Goal: Information Seeking & Learning: Learn about a topic

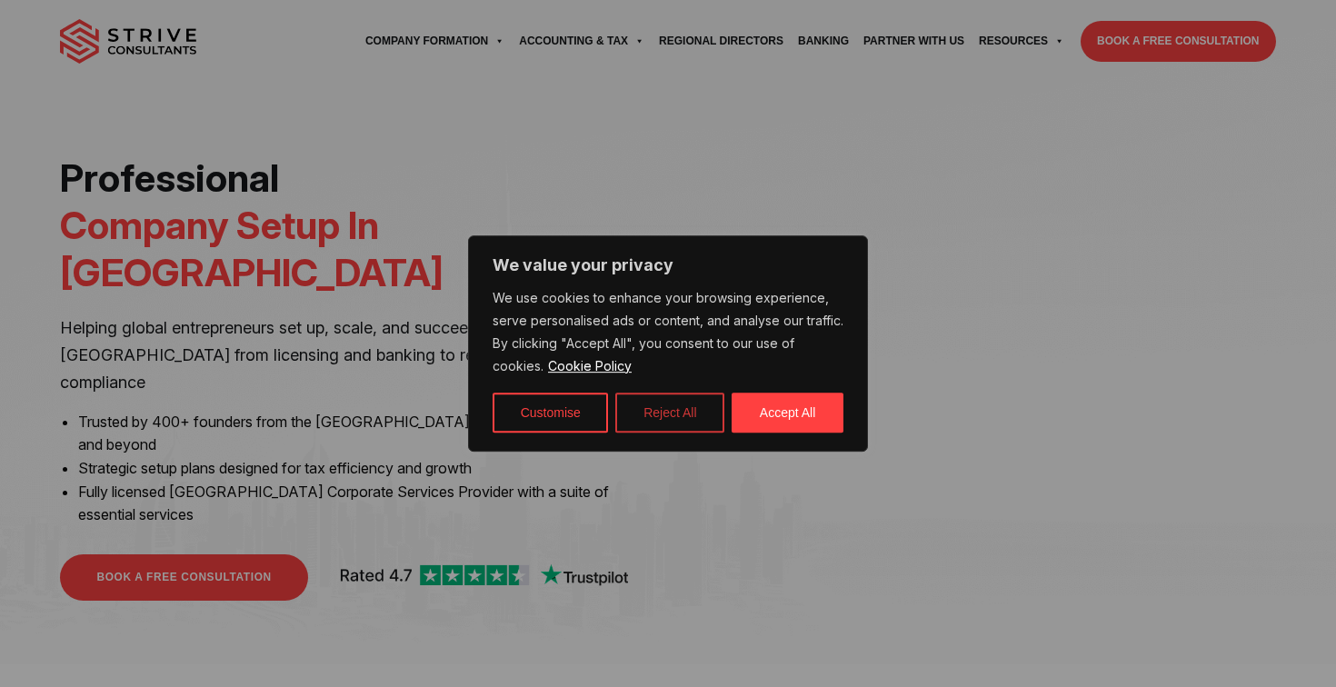
click at [646, 416] on button "Reject All" at bounding box center [669, 413] width 109 height 40
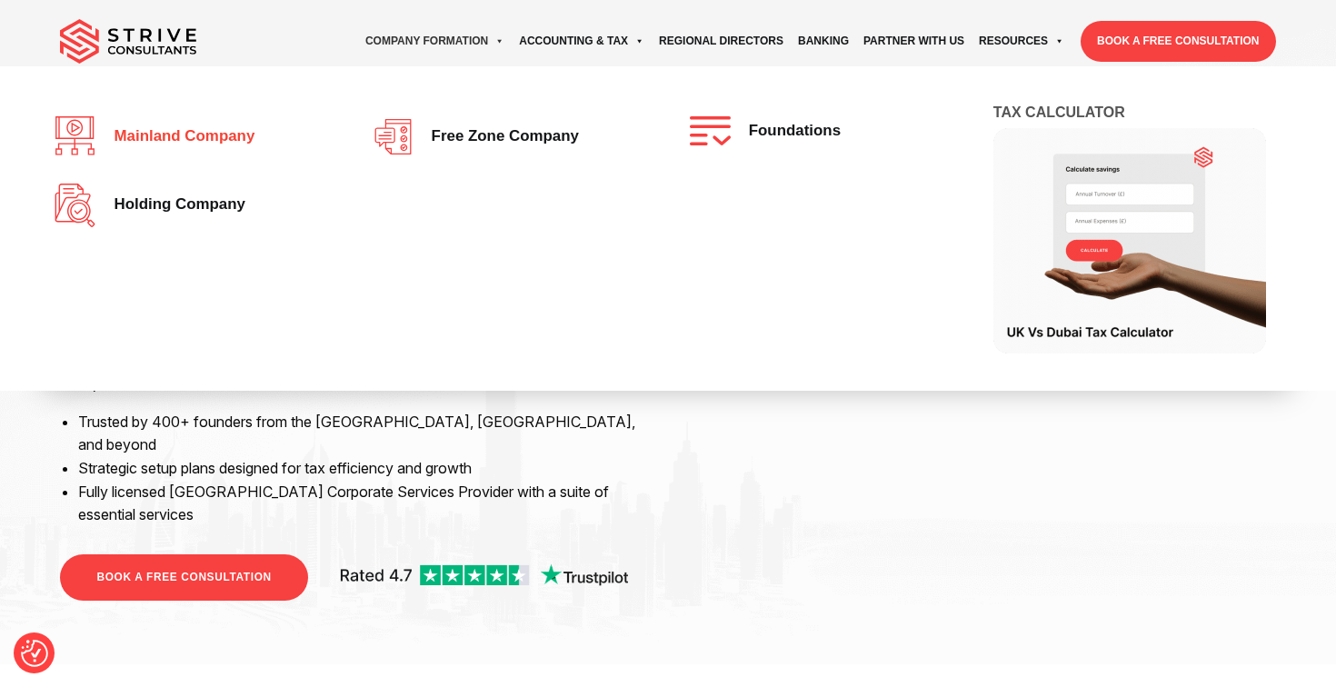
click at [216, 137] on span "Mainland company" at bounding box center [180, 136] width 150 height 17
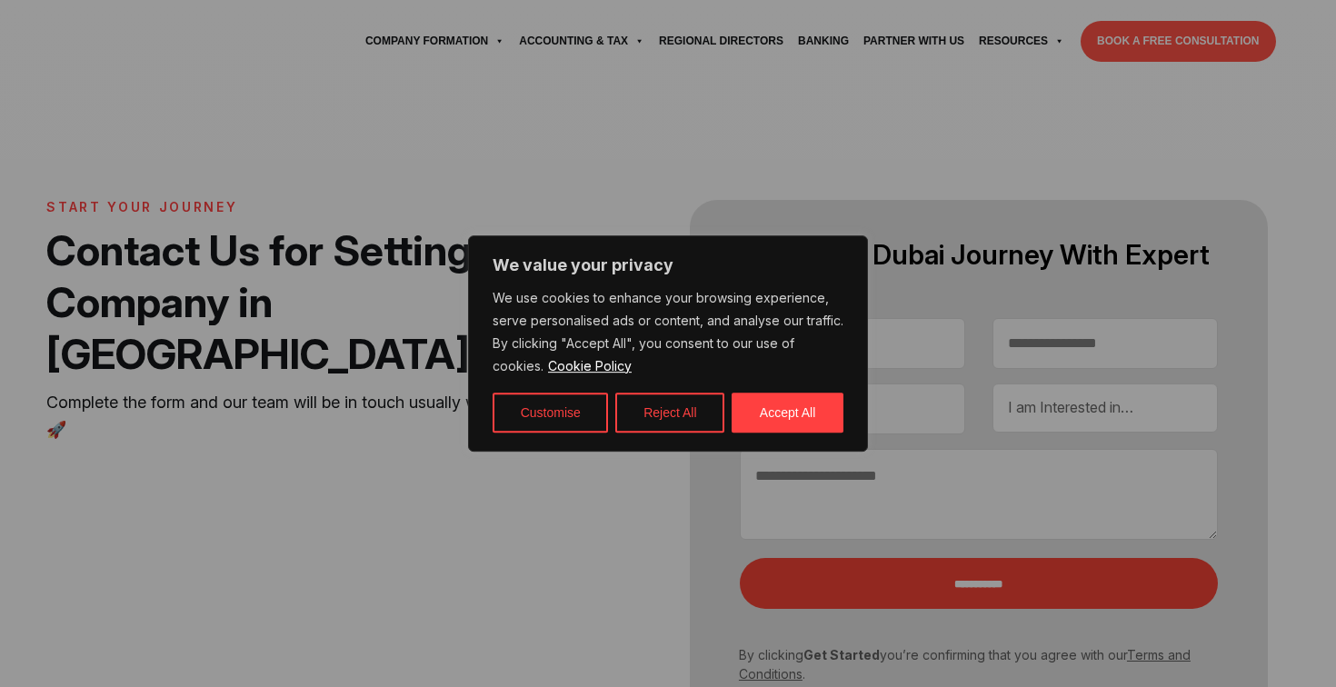
select select "Contact form"
